Goal: Task Accomplishment & Management: Manage account settings

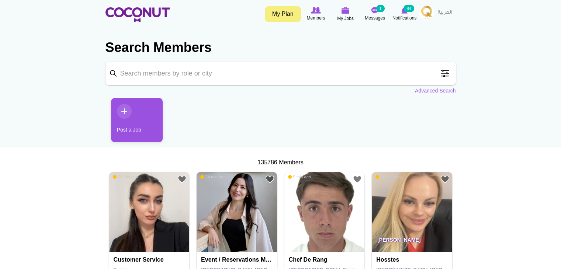
click at [290, 11] on link "My Plan" at bounding box center [283, 14] width 36 height 16
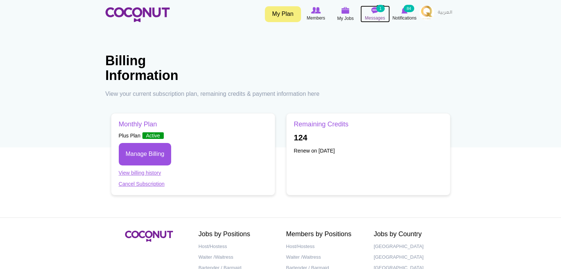
click at [377, 11] on img at bounding box center [375, 10] width 7 height 7
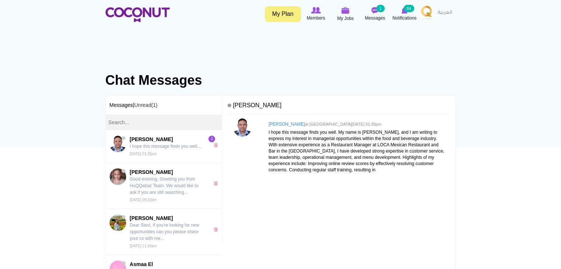
click at [431, 16] on img at bounding box center [427, 13] width 15 height 15
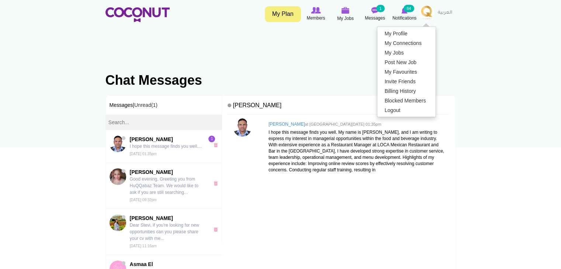
click at [320, 180] on div "Rinaldo Zuzarte at Wed, Jul 23rd, 2025 01:35pm I hope this message finds you we…" at bounding box center [339, 197] width 222 height 159
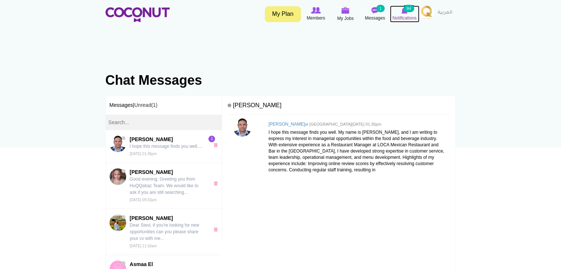
click at [408, 9] on small "84" at bounding box center [409, 8] width 10 height 7
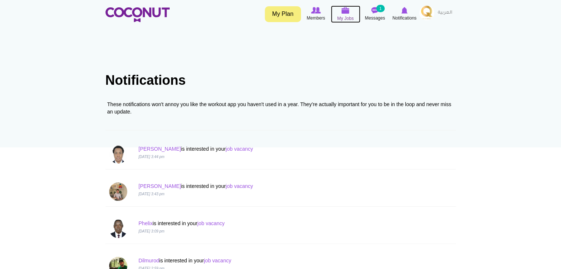
click at [348, 12] on img at bounding box center [346, 10] width 8 height 7
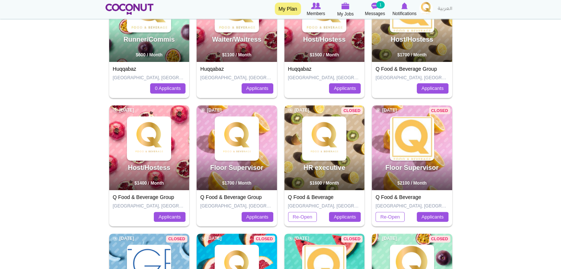
scroll to position [148, 0]
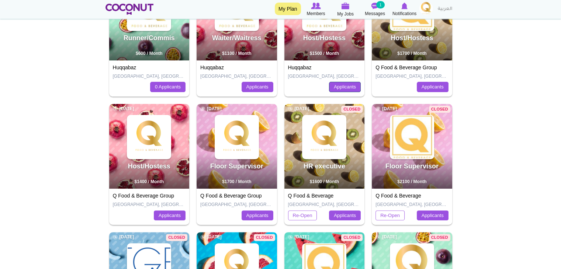
drag, startPoint x: 343, startPoint y: 87, endPoint x: 331, endPoint y: 91, distance: 12.7
click at [342, 87] on link "Applicants" at bounding box center [345, 87] width 32 height 10
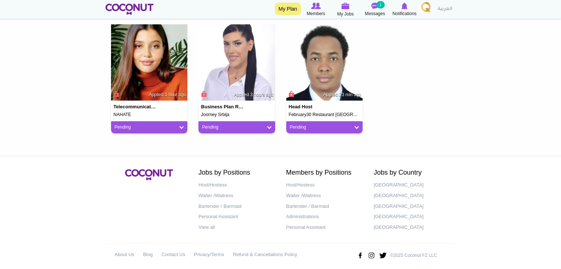
scroll to position [196, 0]
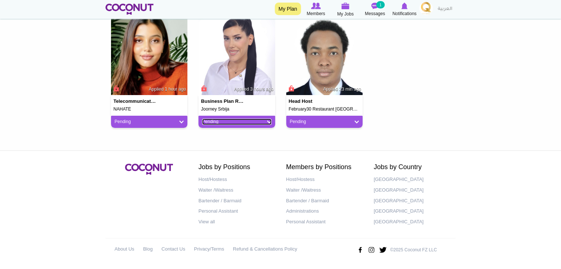
click at [271, 121] on link "Pending" at bounding box center [236, 122] width 69 height 6
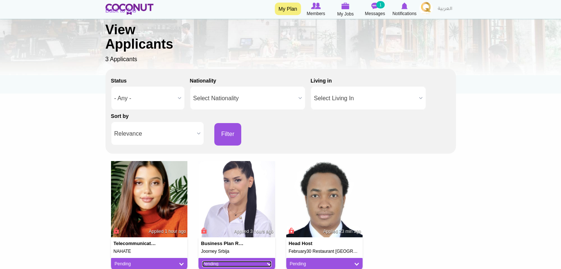
scroll to position [49, 0]
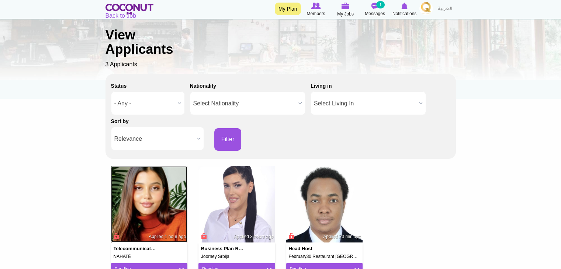
click at [168, 198] on img at bounding box center [149, 204] width 77 height 77
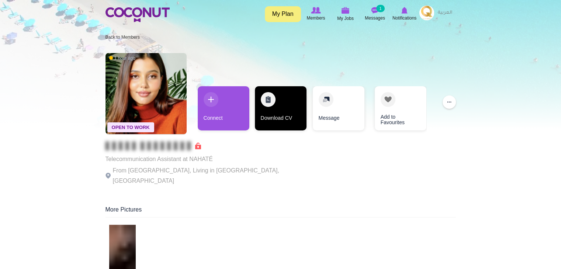
click at [276, 109] on link "Download CV" at bounding box center [281, 108] width 52 height 44
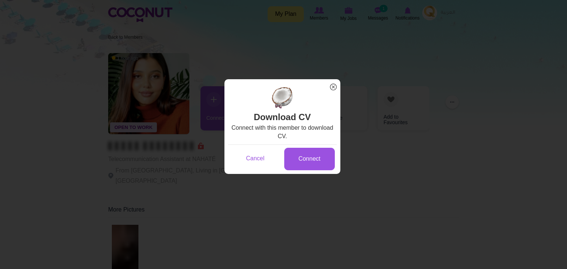
click at [333, 85] on span "x" at bounding box center [333, 87] width 10 height 10
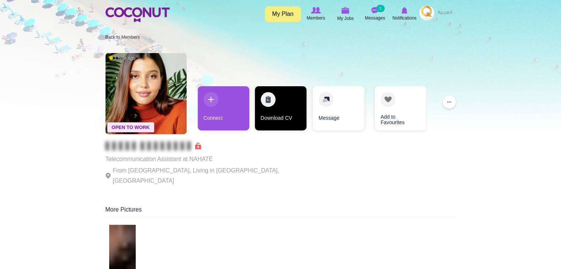
click at [296, 108] on link "Download CV" at bounding box center [281, 108] width 52 height 44
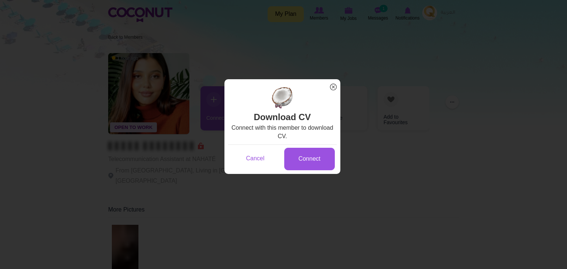
click at [334, 87] on span "x" at bounding box center [333, 87] width 10 height 10
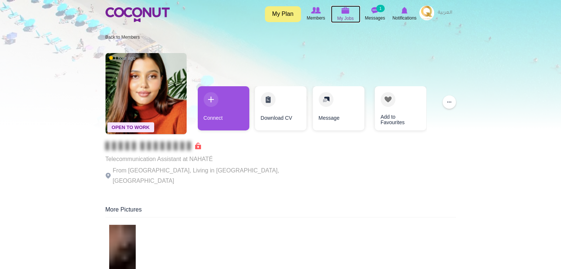
click at [338, 16] on span "My Jobs" at bounding box center [345, 18] width 17 height 7
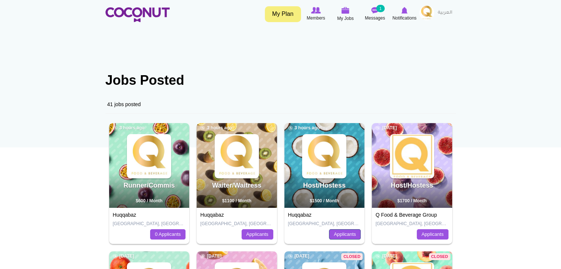
click at [346, 234] on link "Applicants" at bounding box center [345, 235] width 32 height 10
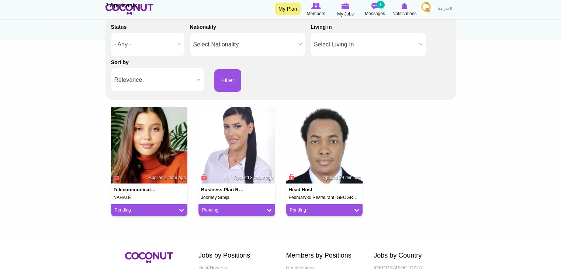
scroll to position [148, 0]
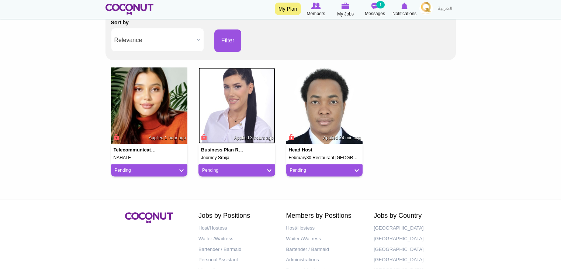
click at [241, 124] on img at bounding box center [237, 106] width 77 height 77
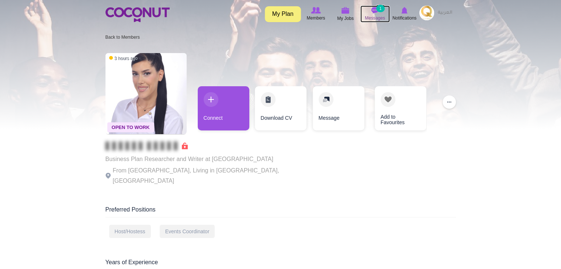
click at [377, 9] on small "1" at bounding box center [380, 8] width 8 height 7
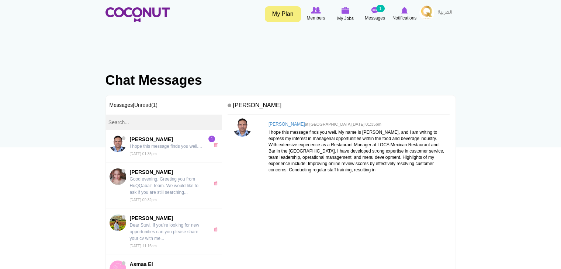
click at [427, 14] on img at bounding box center [427, 13] width 15 height 15
click at [382, 12] on icon at bounding box center [375, 10] width 28 height 8
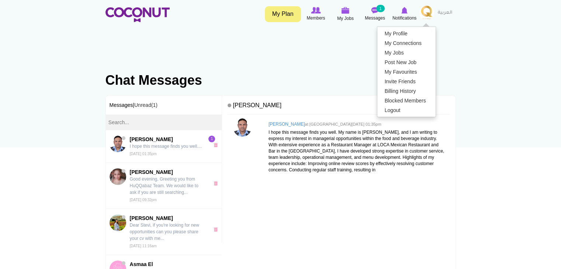
click at [463, 58] on body "Toggle navigation My Plan Members My Jobs Post a Job Messages 1 Notifications M…" at bounding box center [280, 220] width 561 height 441
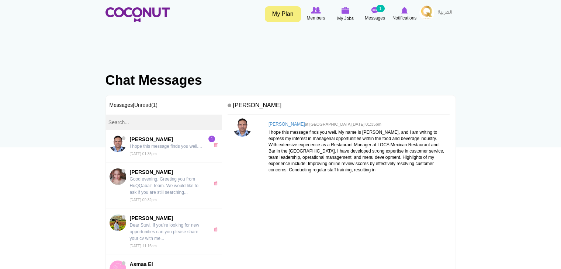
click at [420, 12] on img at bounding box center [427, 13] width 15 height 15
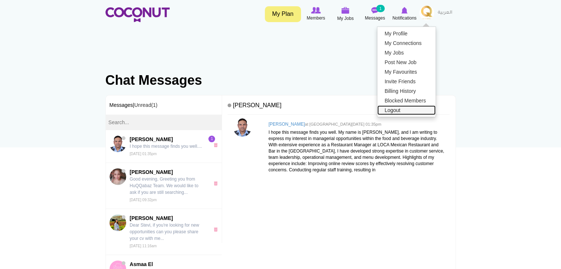
click at [391, 108] on link "Logout" at bounding box center [406, 111] width 58 height 10
